Goal: Submit feedback/report problem

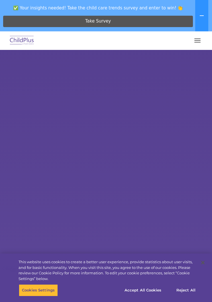
select select "MEDIUM"
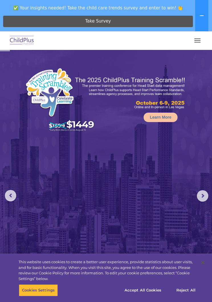
click at [200, 38] on button "button" at bounding box center [197, 40] width 12 height 9
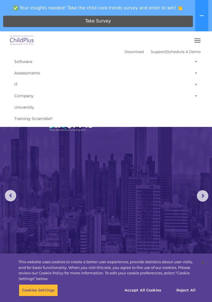
click at [199, 185] on img at bounding box center [106, 189] width 212 height 279
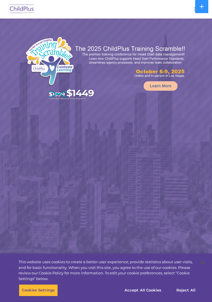
select select "MEDIUM"
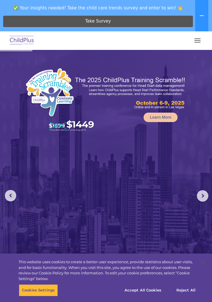
click at [200, 39] on span "button" at bounding box center [197, 38] width 6 height 1
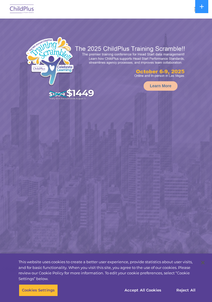
select select "MEDIUM"
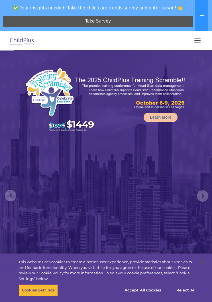
click at [200, 41] on button "button" at bounding box center [197, 40] width 12 height 9
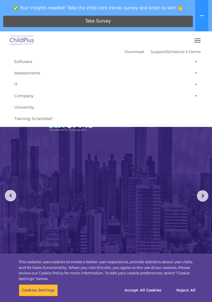
click at [198, 42] on button "button" at bounding box center [197, 40] width 12 height 9
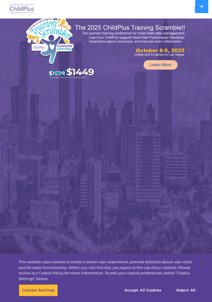
scroll to position [21, 0]
select select "MEDIUM"
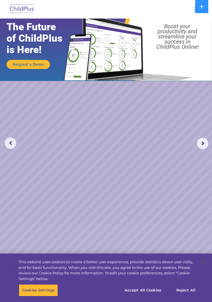
scroll to position [0, 0]
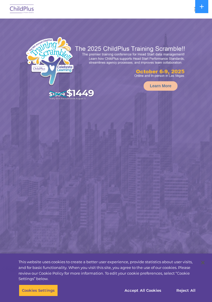
select select "MEDIUM"
